Goal: Find specific page/section: Find specific page/section

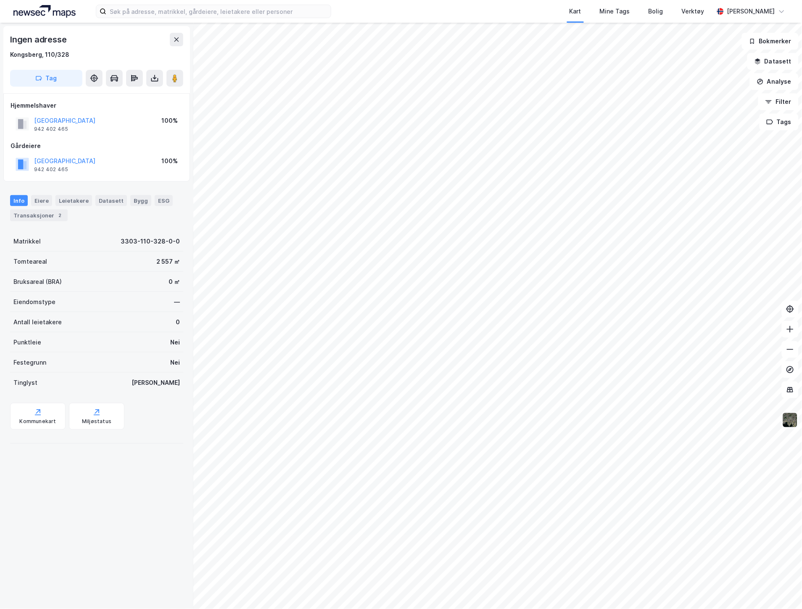
click at [791, 422] on img at bounding box center [791, 420] width 16 height 16
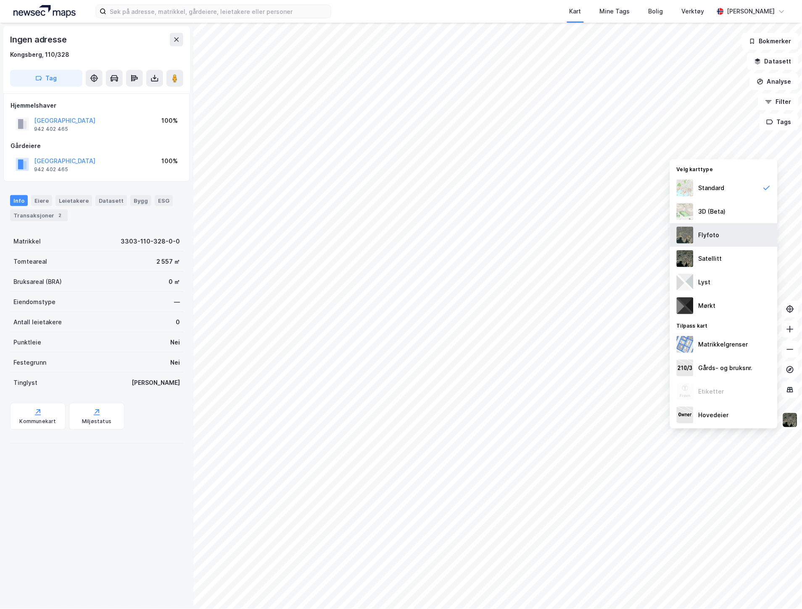
click at [729, 229] on div "Flyfoto" at bounding box center [724, 235] width 108 height 24
